Goal: Navigation & Orientation: Find specific page/section

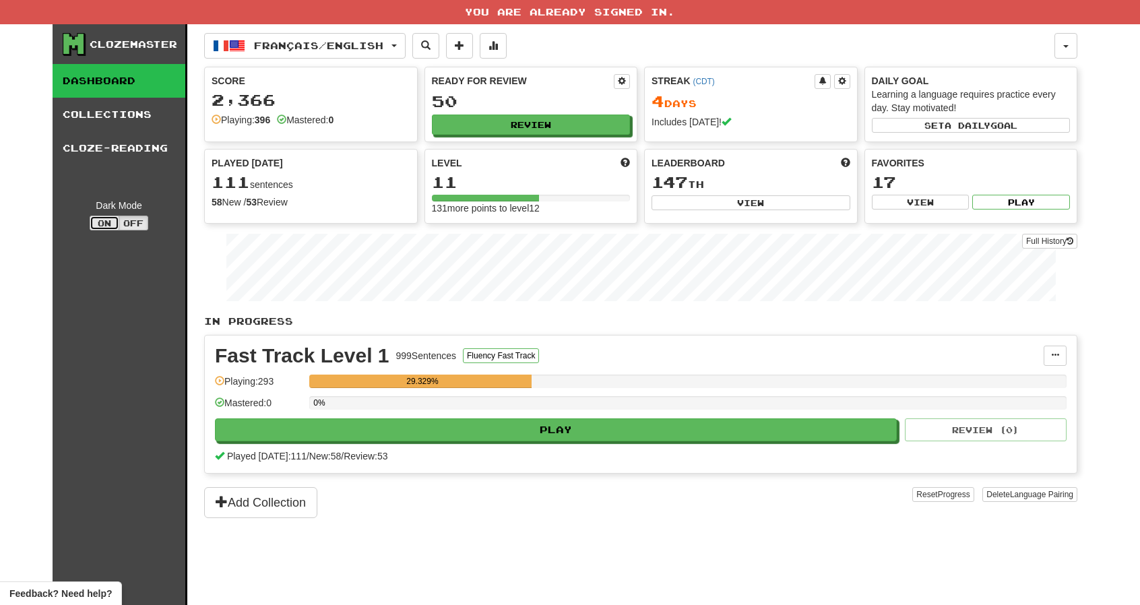
click at [102, 222] on button "On" at bounding box center [105, 223] width 30 height 15
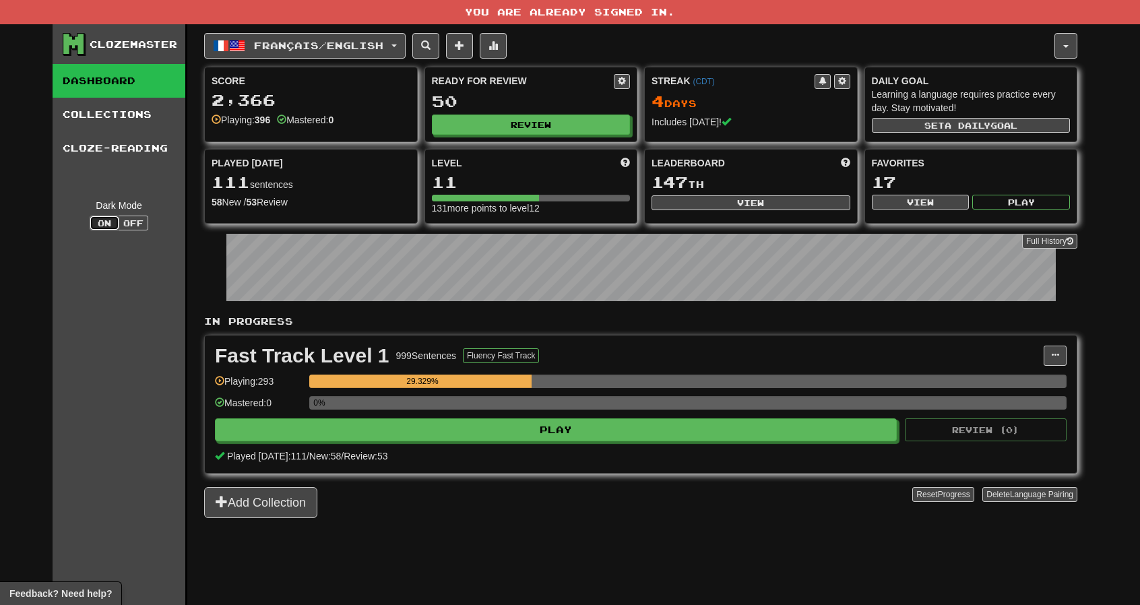
click at [102, 222] on button "On" at bounding box center [105, 223] width 30 height 15
click at [132, 220] on button "Off" at bounding box center [134, 223] width 30 height 15
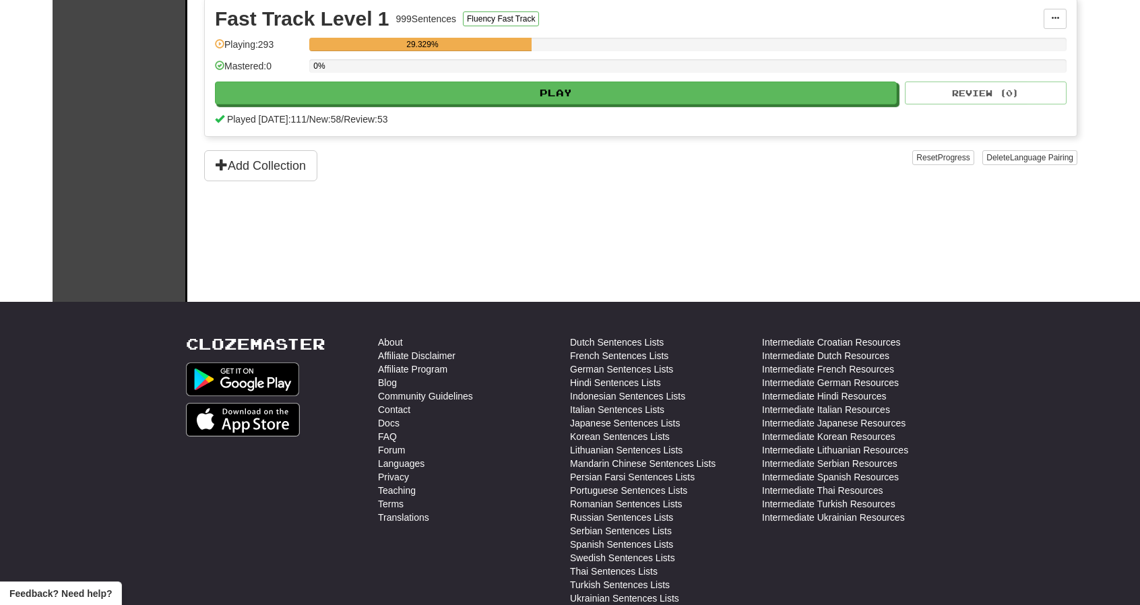
scroll to position [404, 0]
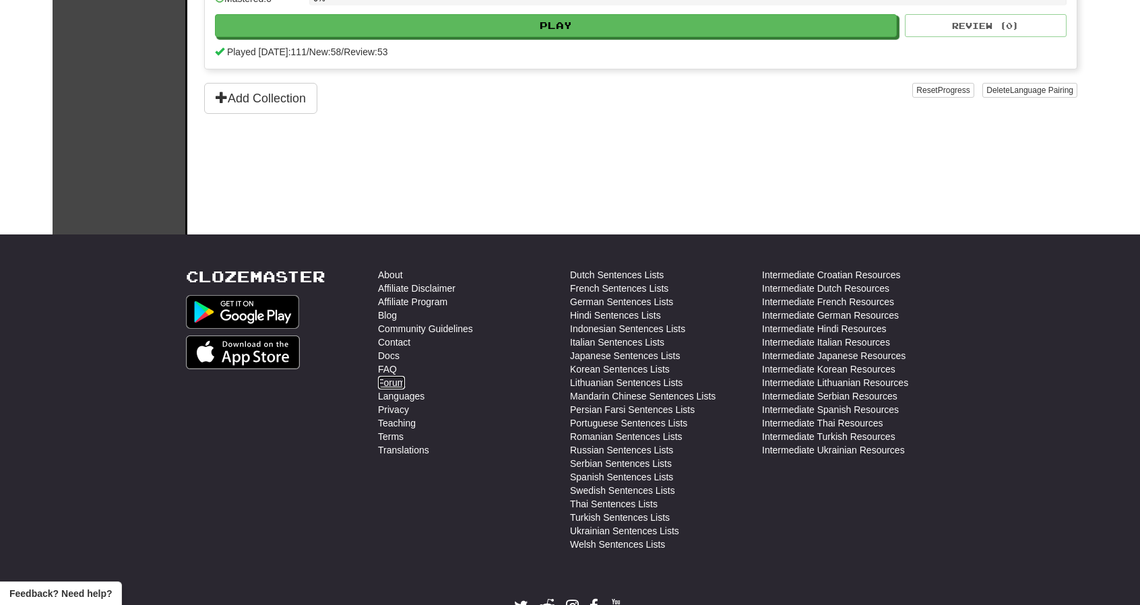
click at [391, 386] on link "Forum" at bounding box center [391, 382] width 27 height 13
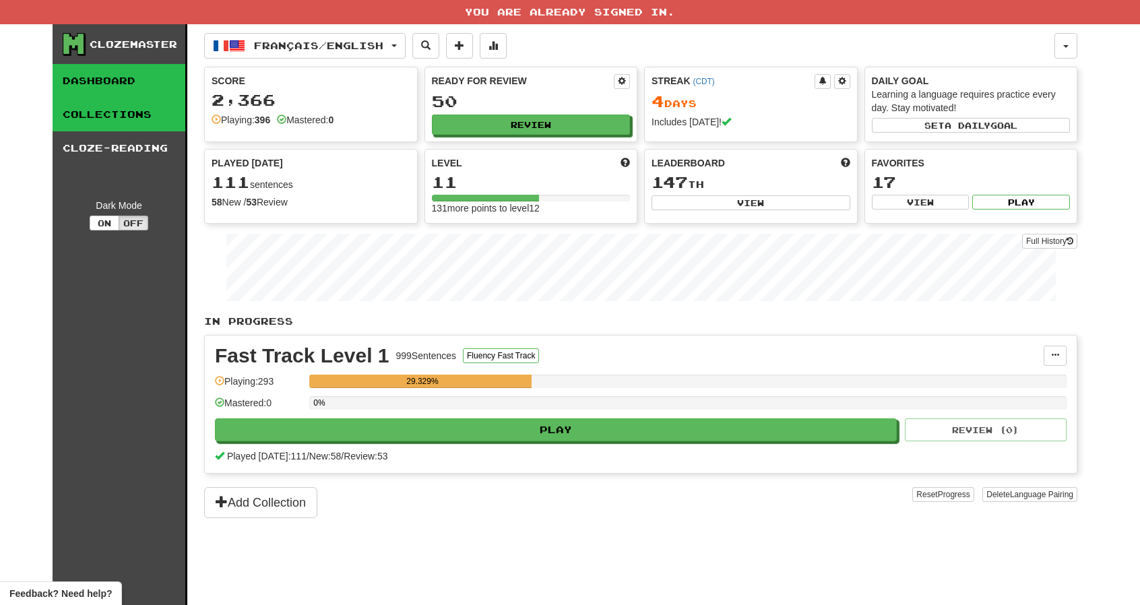
click at [93, 113] on link "Collections" at bounding box center [119, 115] width 133 height 34
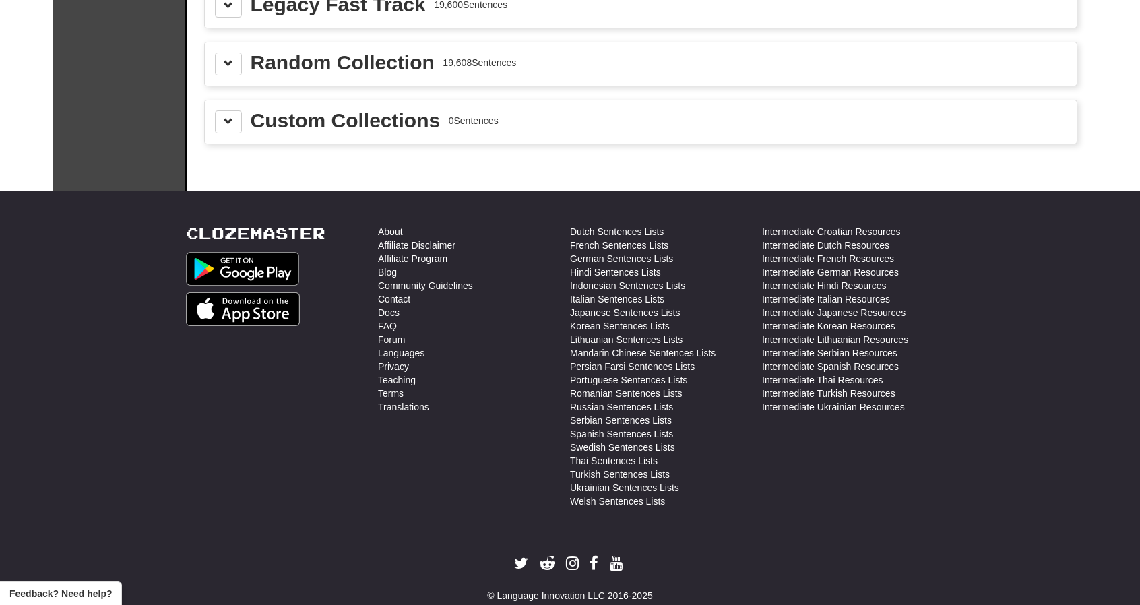
scroll to position [1979, 0]
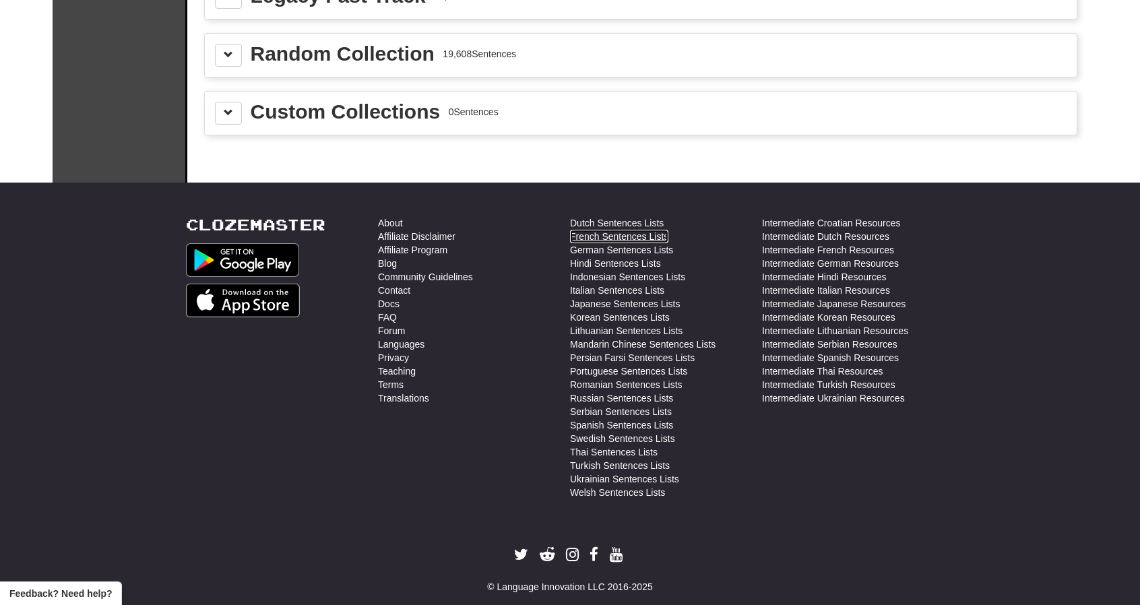
click at [626, 230] on link "French Sentences Lists" at bounding box center [619, 236] width 98 height 13
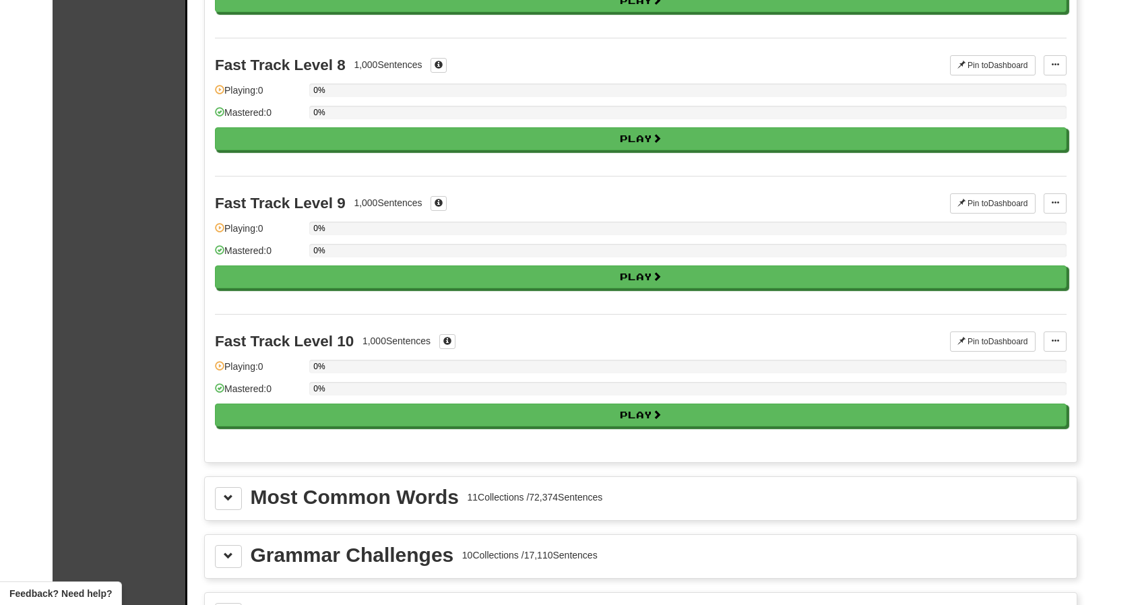
scroll to position [1103, 0]
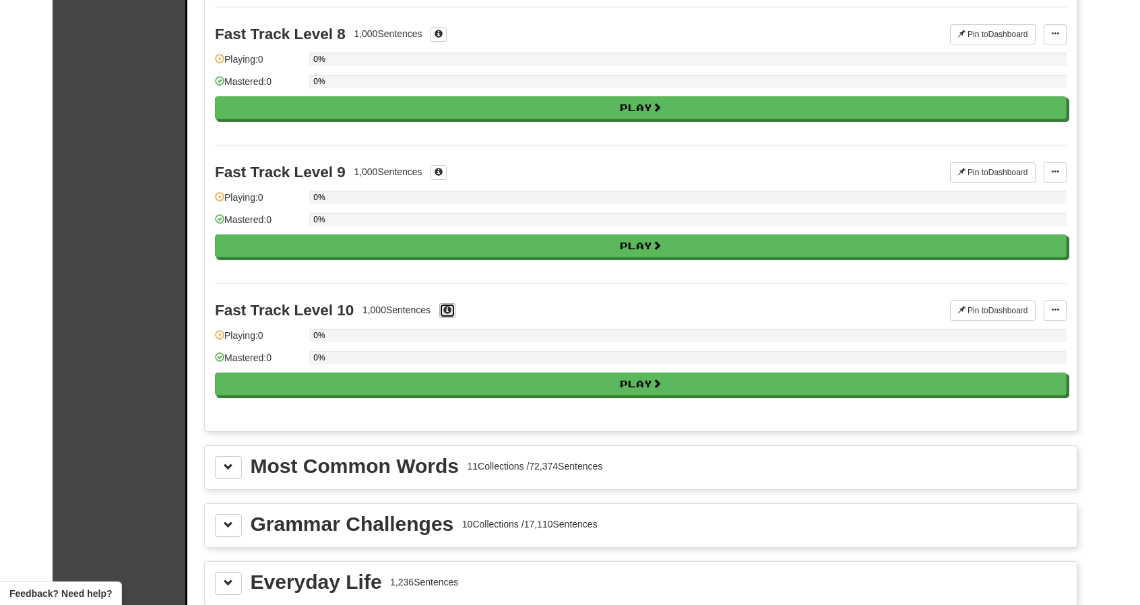
click at [450, 306] on span at bounding box center [448, 310] width 8 height 8
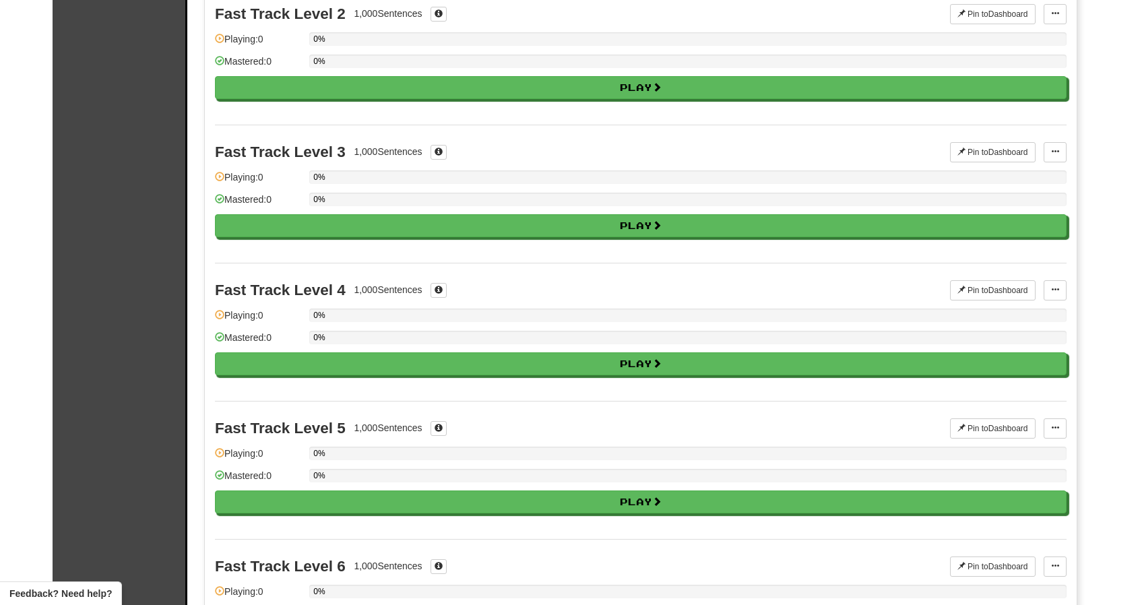
scroll to position [0, 0]
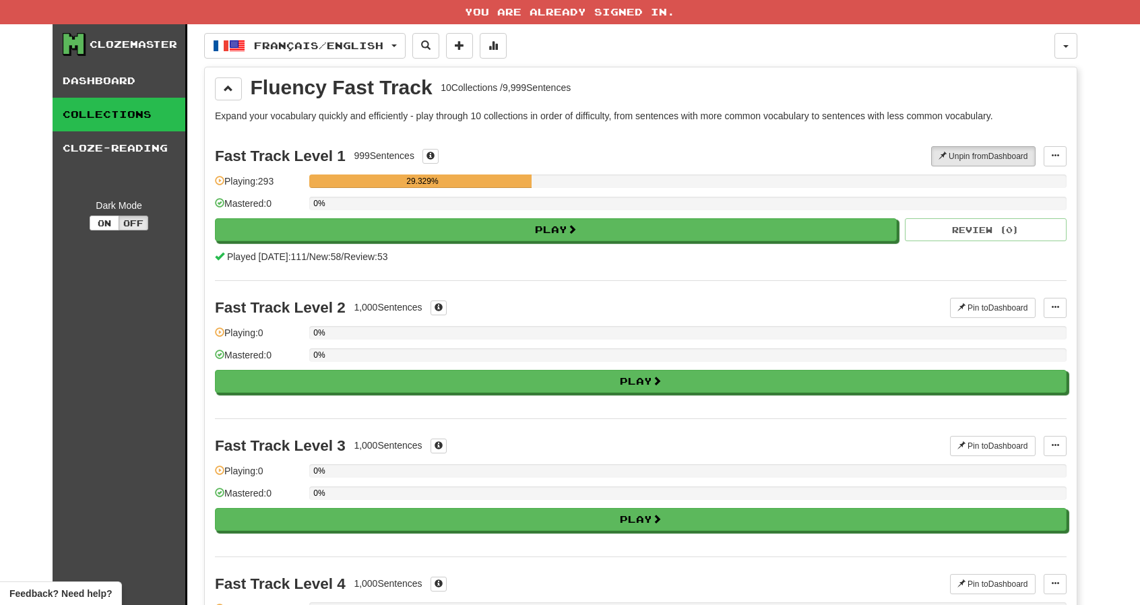
click at [218, 179] on span at bounding box center [219, 180] width 9 height 9
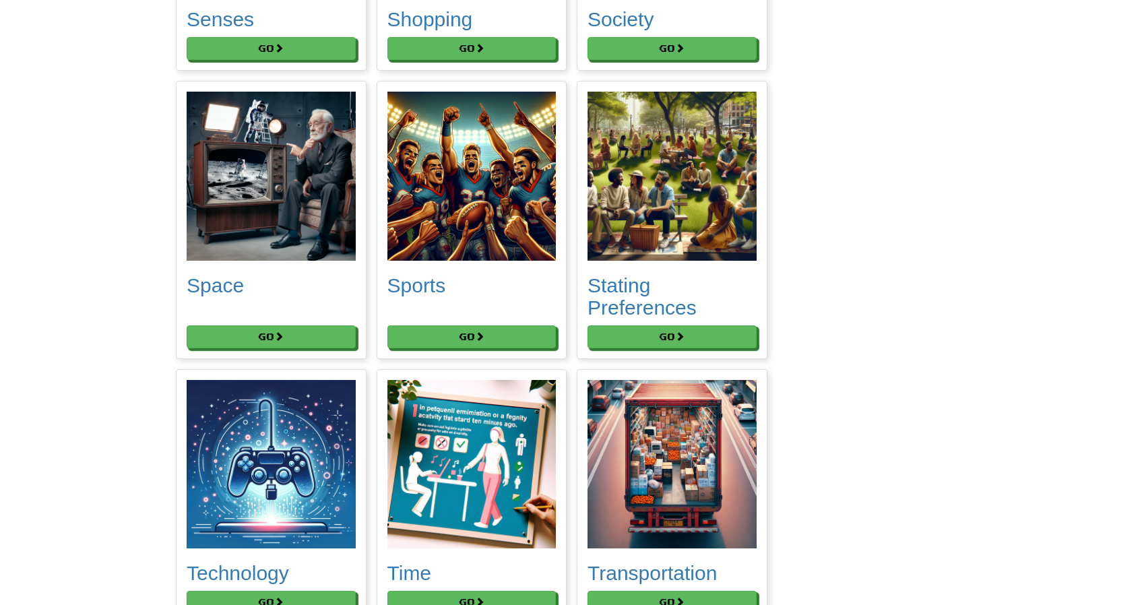
scroll to position [6606, 0]
